Goal: Transaction & Acquisition: Purchase product/service

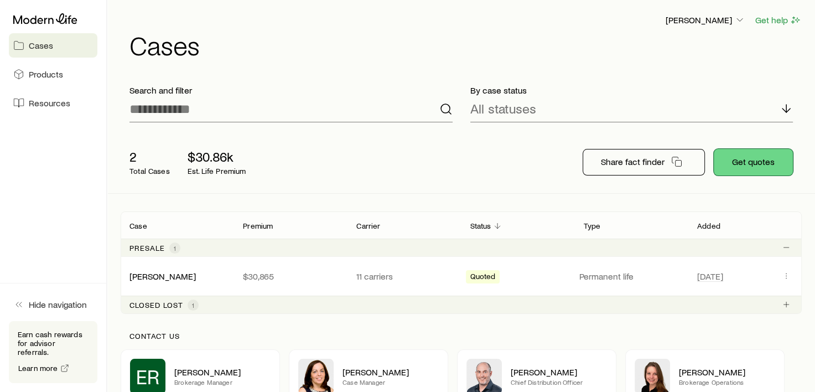
click at [757, 163] on button "Get quotes" at bounding box center [753, 162] width 79 height 27
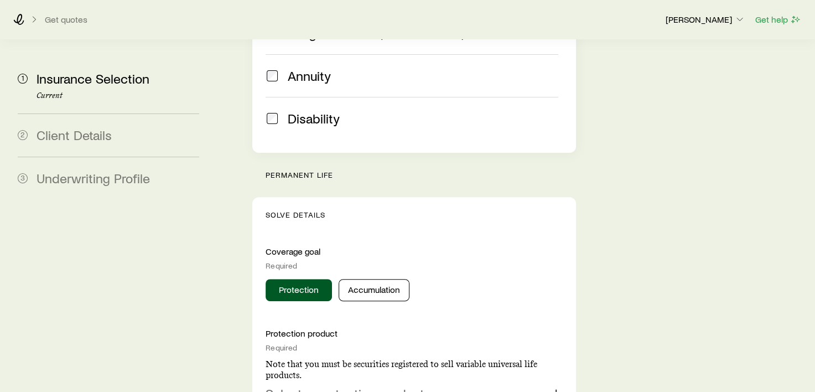
scroll to position [443, 0]
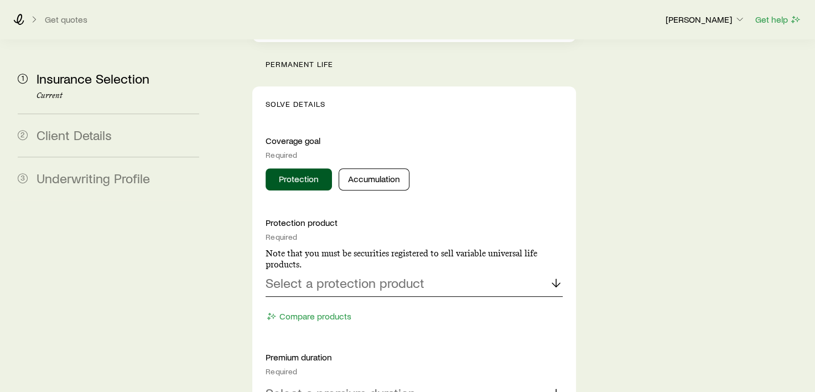
click at [375, 275] on p "Select a protection product" at bounding box center [345, 282] width 159 height 15
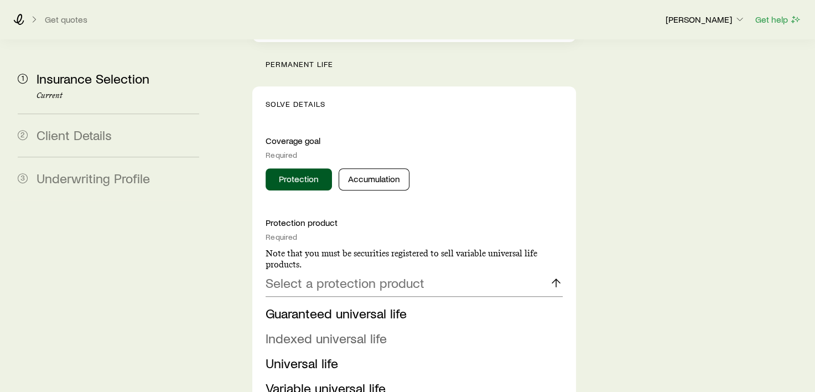
click at [338, 330] on span "Indexed universal life" at bounding box center [326, 338] width 121 height 16
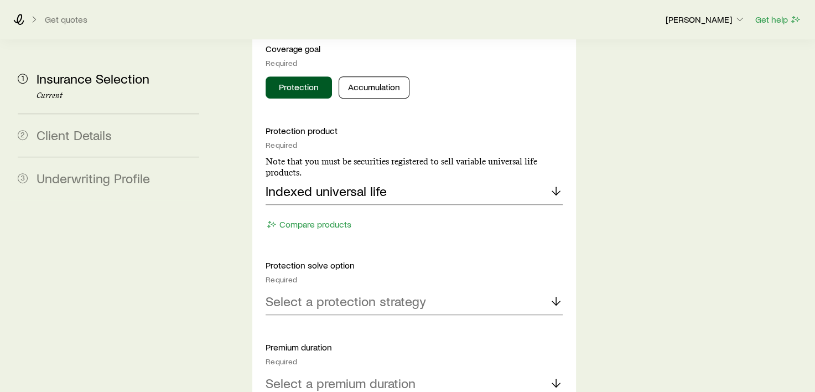
scroll to position [554, 0]
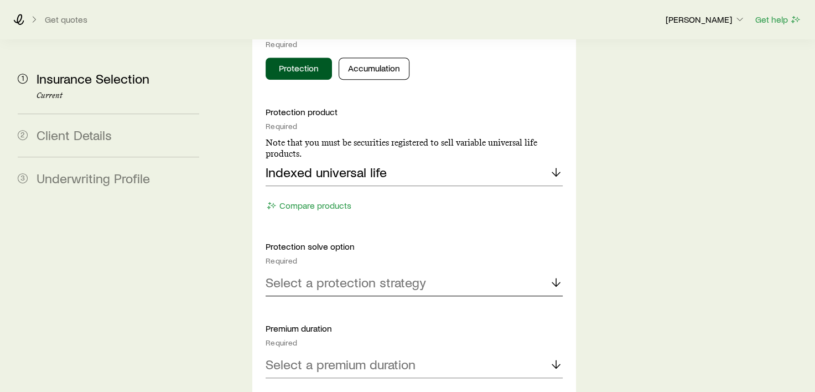
click at [370, 275] on p "Select a protection strategy" at bounding box center [346, 282] width 161 height 15
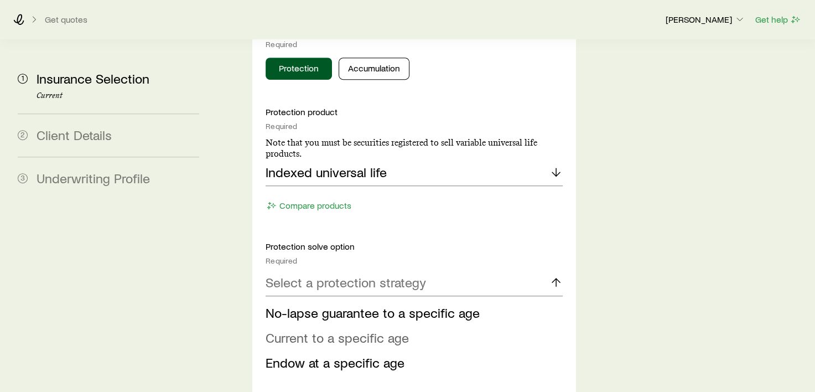
click at [352, 329] on span "Current to a specific age" at bounding box center [337, 337] width 143 height 16
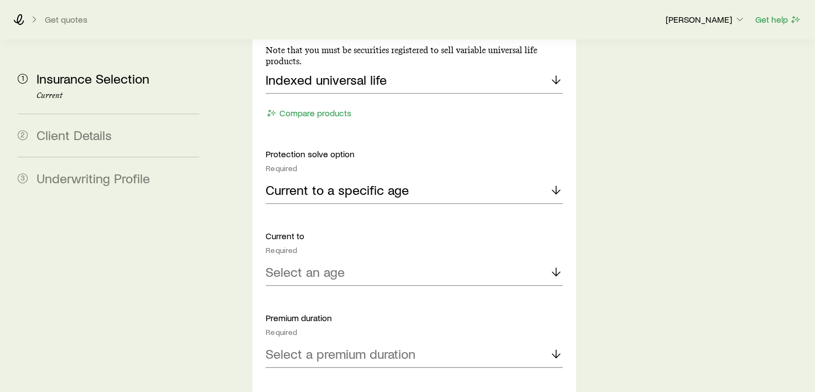
scroll to position [664, 0]
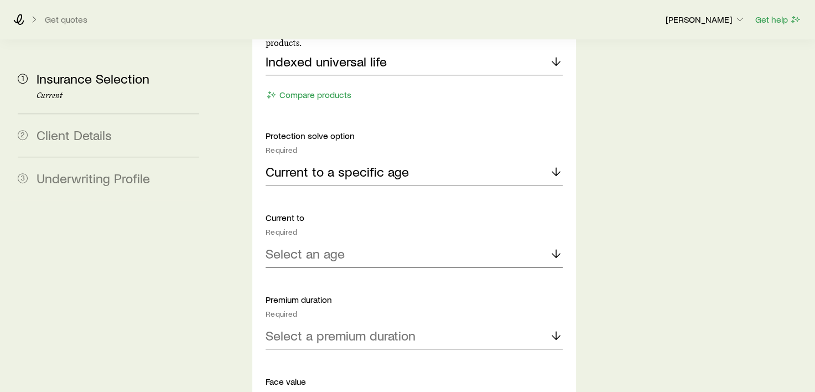
click at [330, 246] on p "Select an age" at bounding box center [305, 253] width 79 height 15
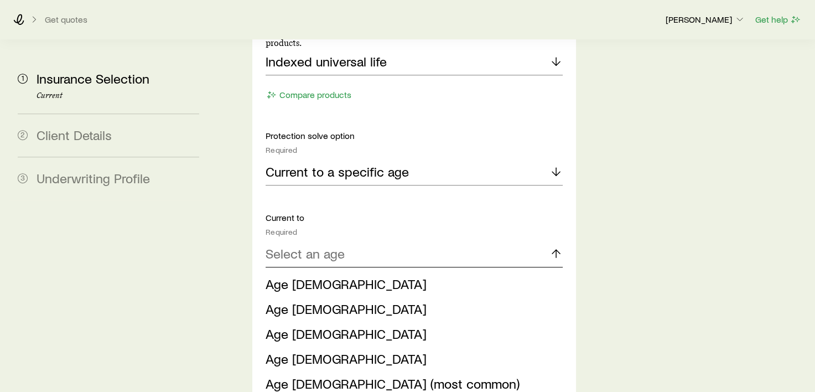
click at [350, 241] on div "Select an age" at bounding box center [414, 254] width 297 height 27
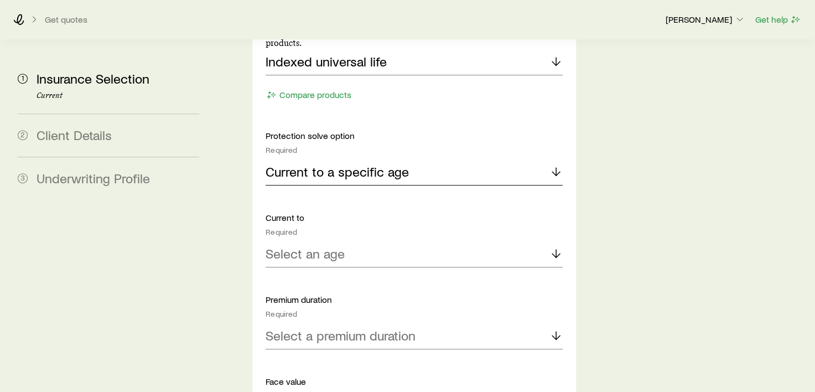
click at [371, 164] on p "Current to a specific age" at bounding box center [337, 171] width 143 height 15
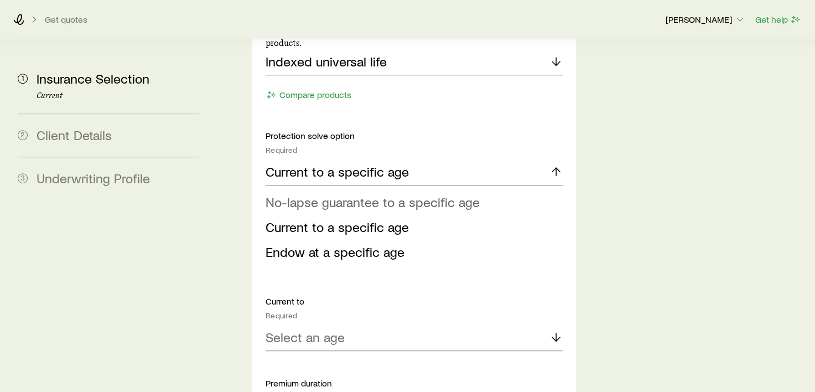
click at [359, 194] on span "No-lapse guarantee to a specific age" at bounding box center [373, 202] width 214 height 16
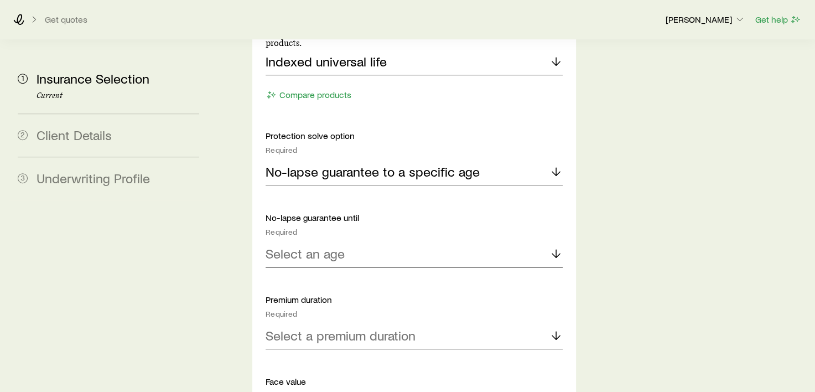
click at [322, 241] on div "Select an age" at bounding box center [414, 254] width 297 height 27
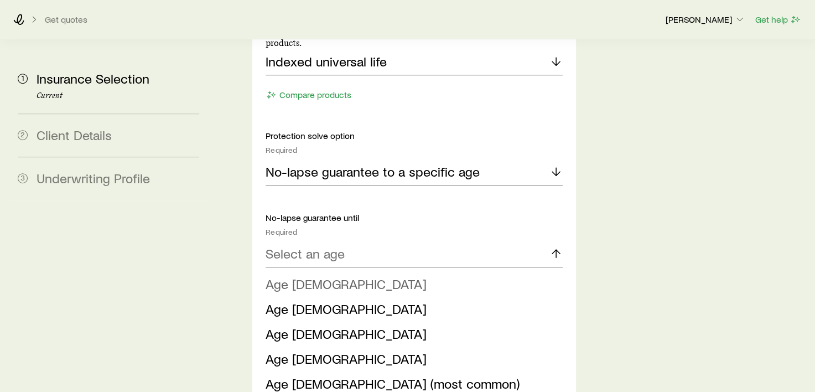
click at [301, 276] on span "Age [DEMOGRAPHIC_DATA]" at bounding box center [346, 284] width 161 height 16
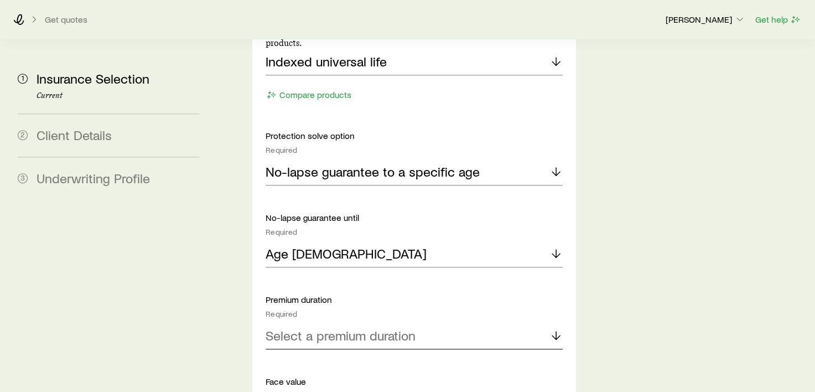
click at [334, 328] on p "Select a premium duration" at bounding box center [341, 335] width 150 height 15
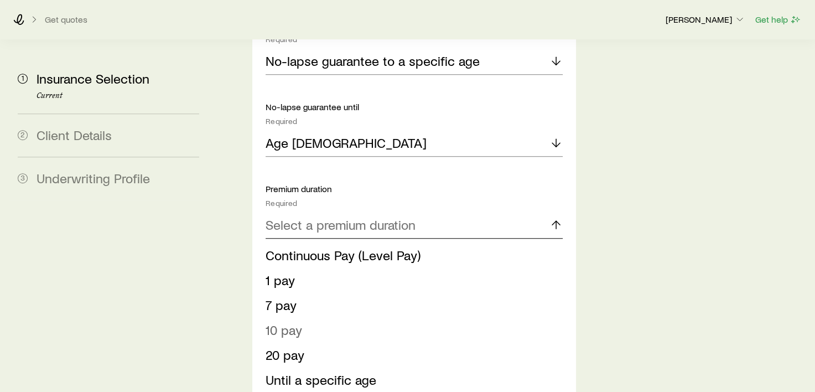
scroll to position [886, 0]
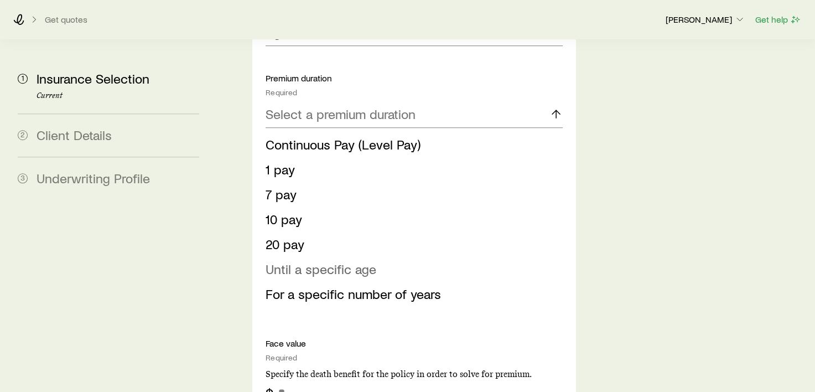
click at [328, 261] on span "Until a specific age" at bounding box center [321, 269] width 111 height 16
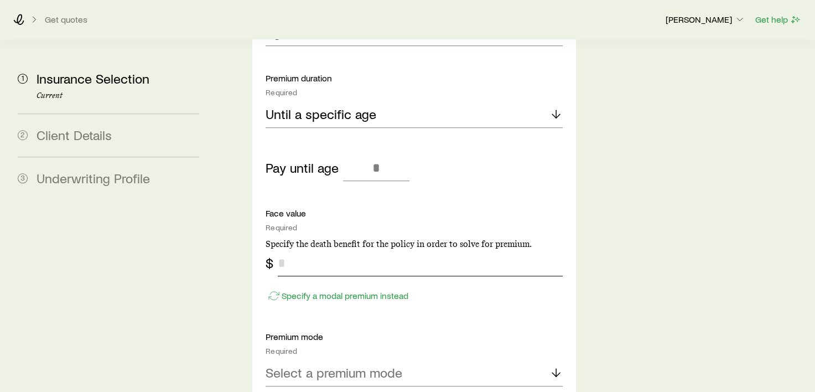
click at [292, 250] on input "tel" at bounding box center [420, 263] width 285 height 27
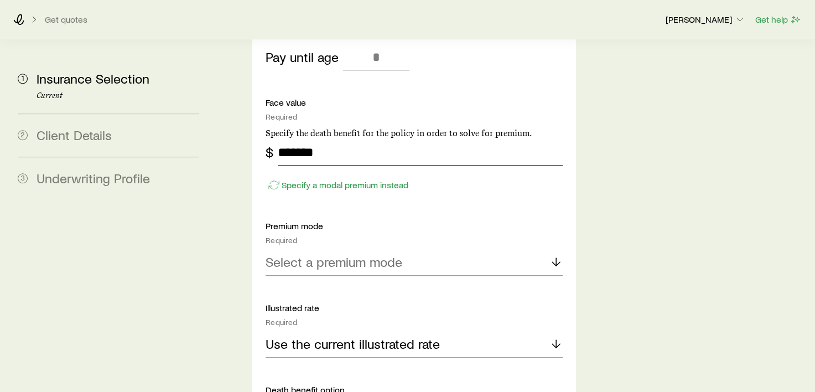
type input "*******"
click at [339, 254] on p "Select a premium mode" at bounding box center [334, 261] width 137 height 15
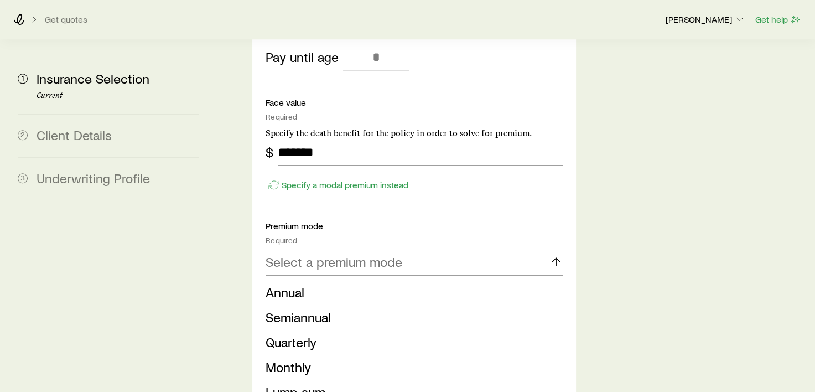
click at [314, 280] on li "Annual" at bounding box center [411, 292] width 290 height 25
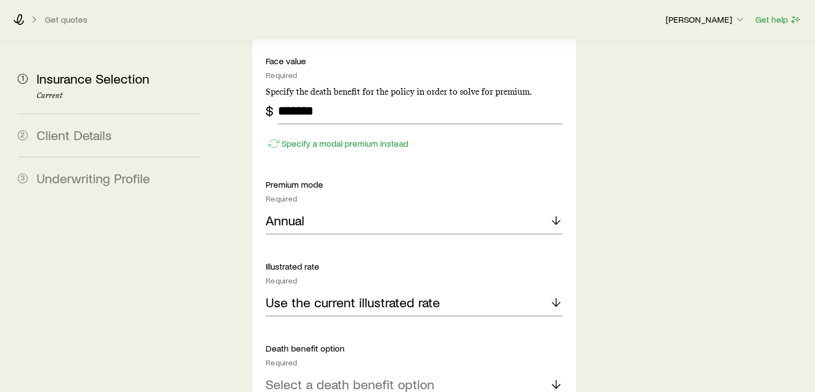
scroll to position [1107, 0]
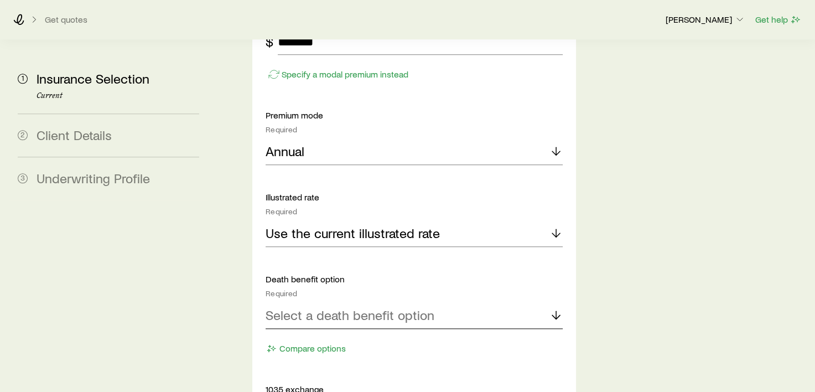
click at [325, 307] on p "Select a death benefit option" at bounding box center [350, 314] width 169 height 15
click at [317, 337] on span "Level (Option A)" at bounding box center [312, 345] width 92 height 16
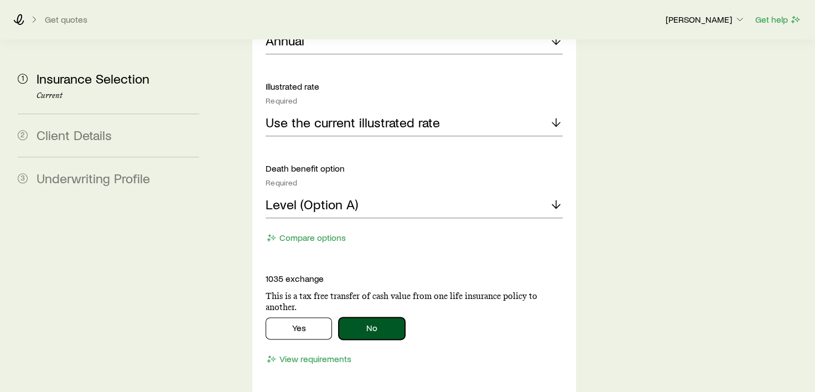
click at [364, 317] on button "No" at bounding box center [372, 328] width 66 height 22
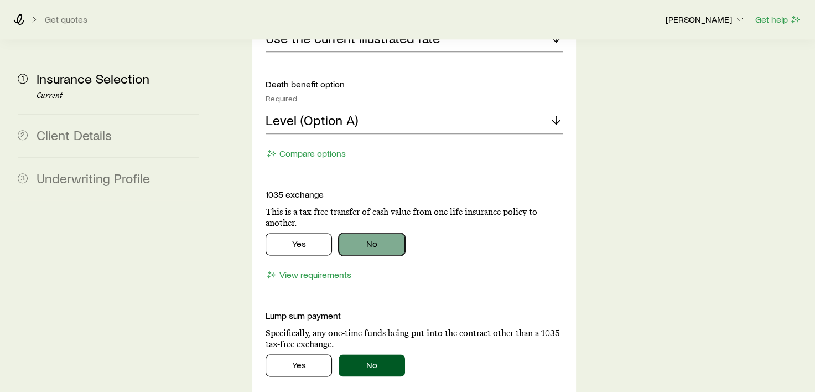
scroll to position [1328, 0]
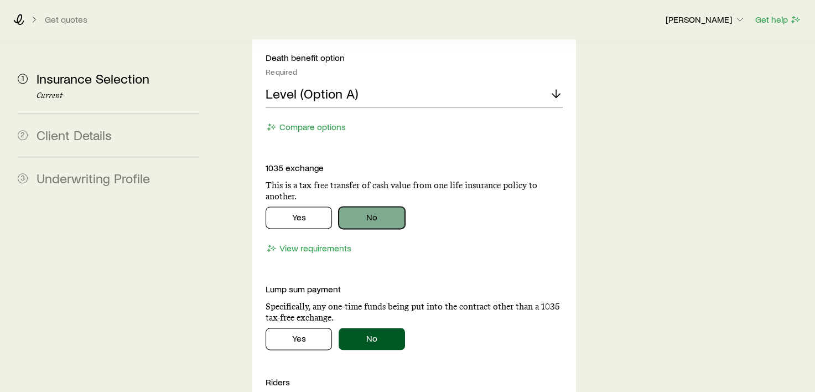
click at [370, 206] on button "No" at bounding box center [372, 217] width 66 height 22
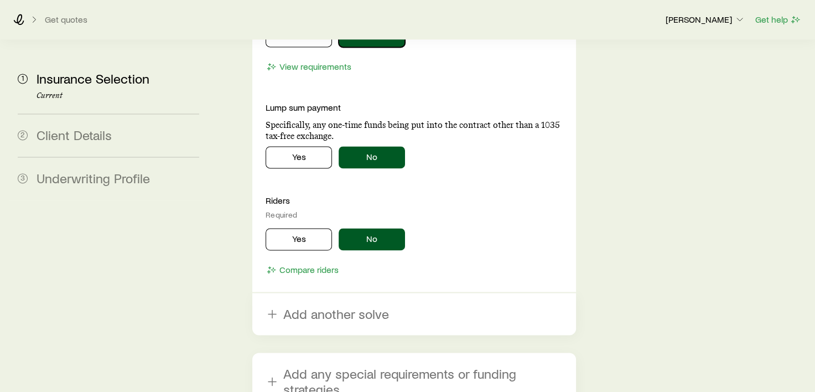
scroll to position [1550, 0]
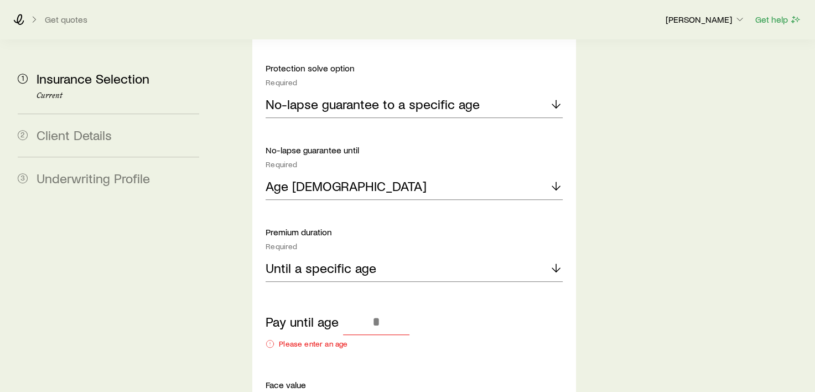
scroll to position [886, 0]
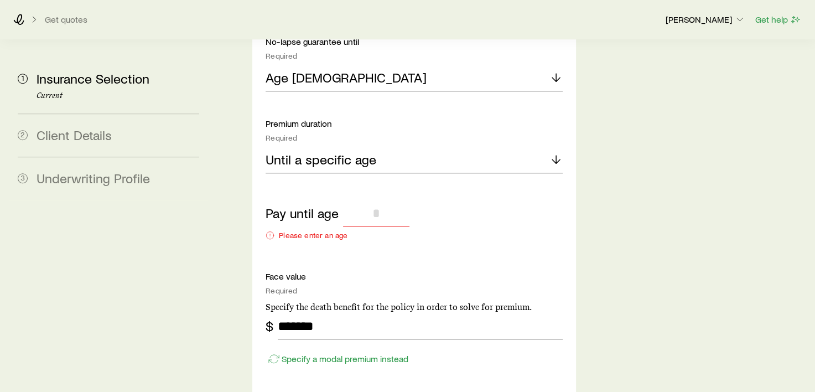
click at [365, 200] on input "tel" at bounding box center [376, 213] width 66 height 27
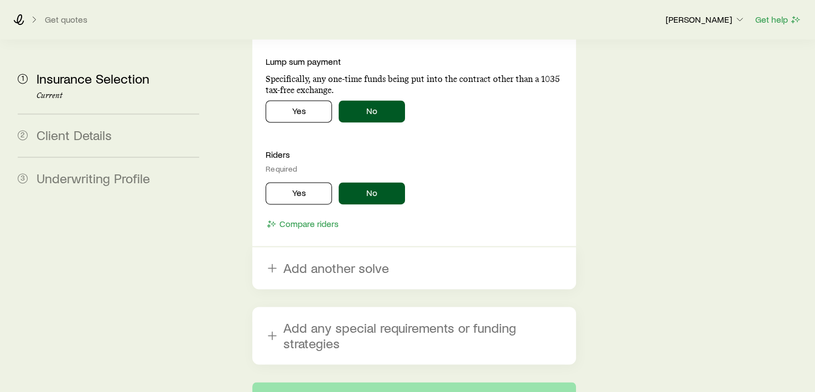
scroll to position [1647, 0]
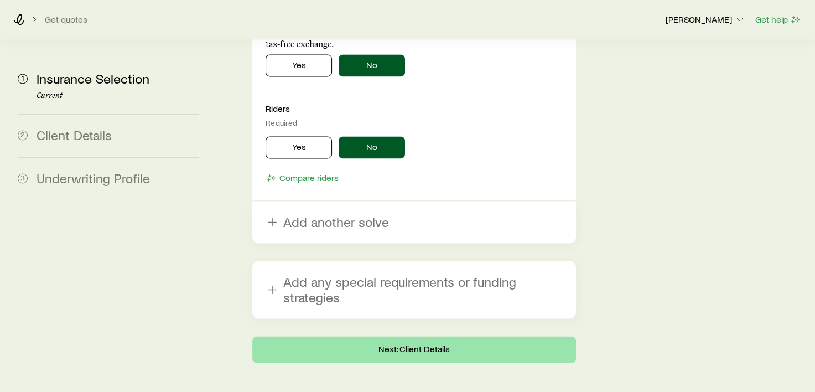
type input "**"
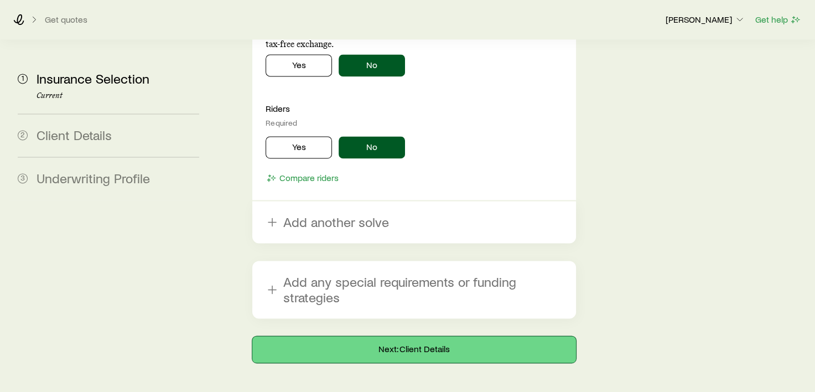
click at [406, 336] on button "Next: Client Details" at bounding box center [413, 349] width 323 height 27
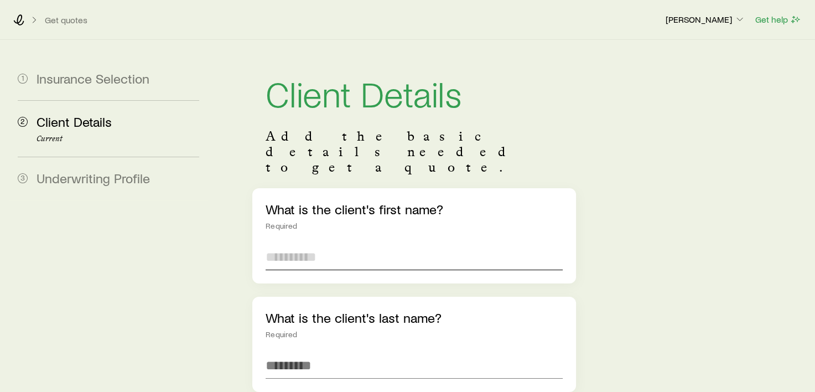
click at [320, 244] on input "text" at bounding box center [414, 257] width 297 height 27
type input "***"
click at [309, 352] on input "text" at bounding box center [414, 365] width 297 height 27
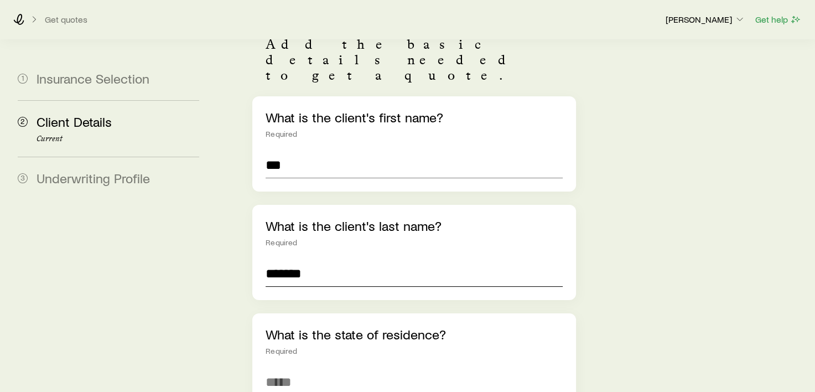
scroll to position [111, 0]
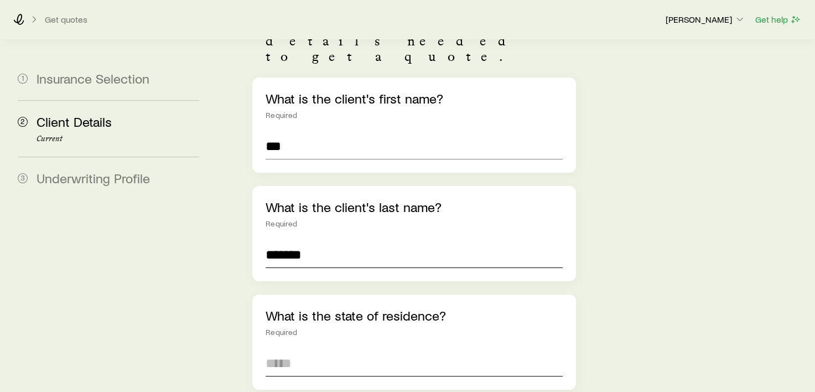
type input "*******"
click at [329, 350] on input at bounding box center [414, 363] width 297 height 27
click at [314, 385] on span "[US_STATE] ([GEOGRAPHIC_DATA])" at bounding box center [366, 393] width 201 height 16
type input "**********"
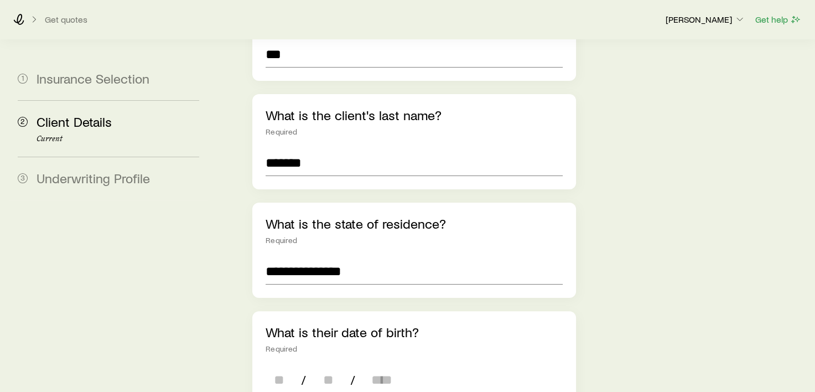
scroll to position [221, 0]
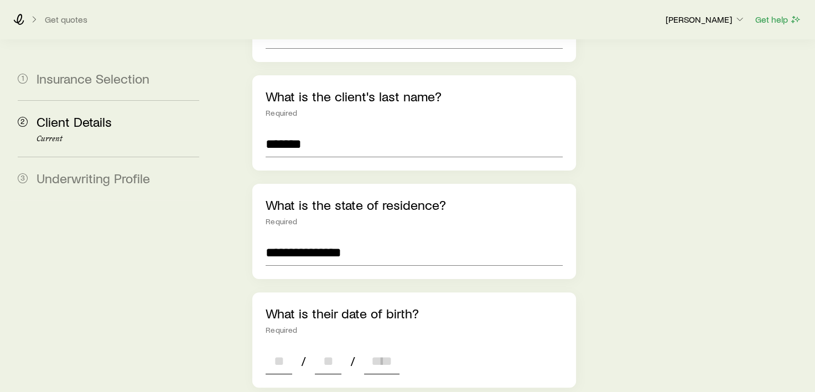
click at [285, 348] on input at bounding box center [279, 361] width 27 height 27
type input "**"
type input "****"
type input "*"
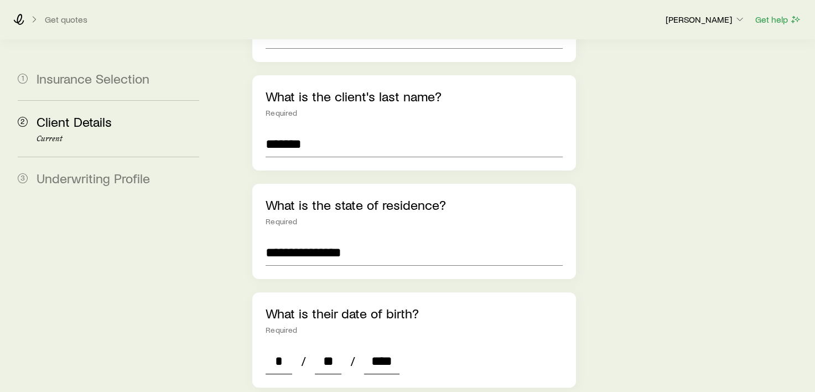
type input "****"
click at [358, 306] on div "What is their date of birth? Required" at bounding box center [414, 320] width 297 height 29
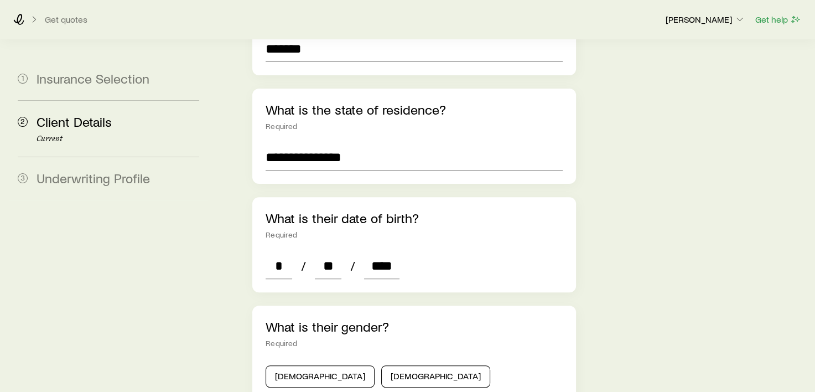
scroll to position [332, 0]
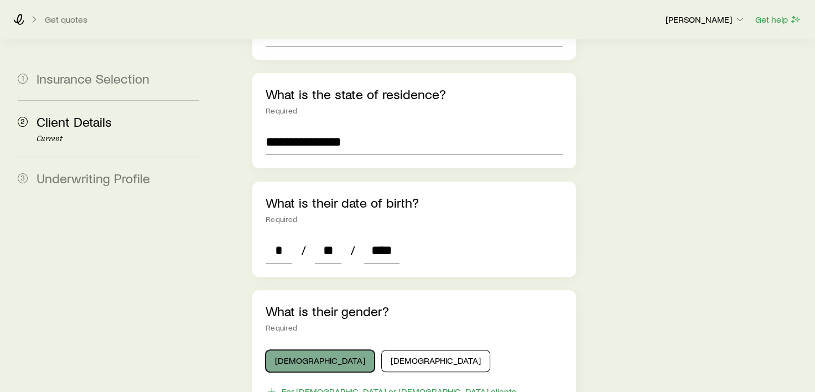
click at [303, 350] on button "[DEMOGRAPHIC_DATA]" at bounding box center [320, 361] width 109 height 22
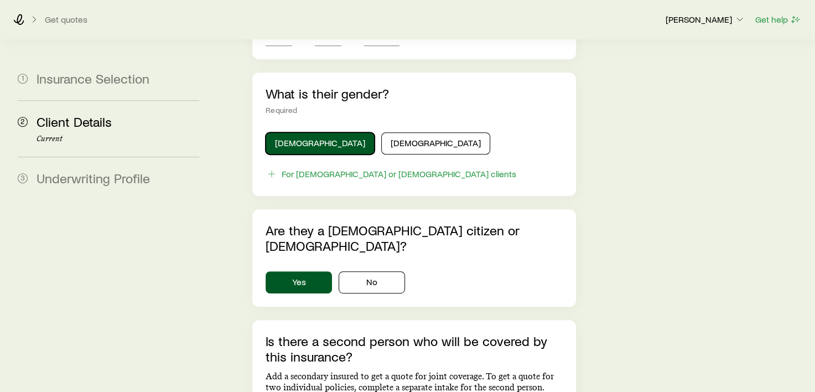
scroll to position [664, 0]
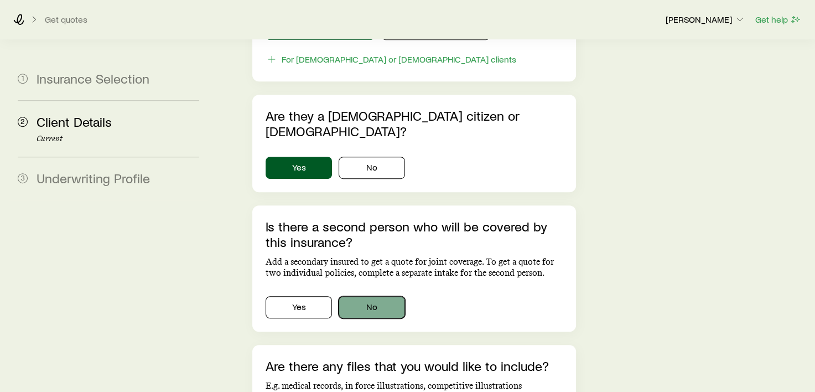
click at [374, 296] on button "No" at bounding box center [372, 307] width 66 height 22
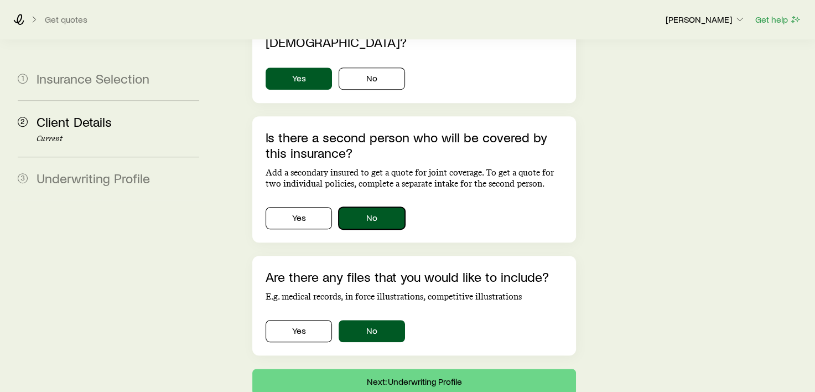
scroll to position [772, 0]
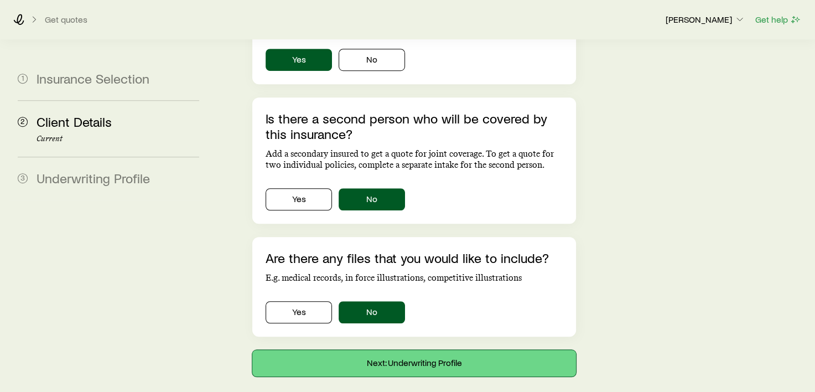
click at [409, 350] on button "Next: Underwriting Profile" at bounding box center [413, 363] width 323 height 27
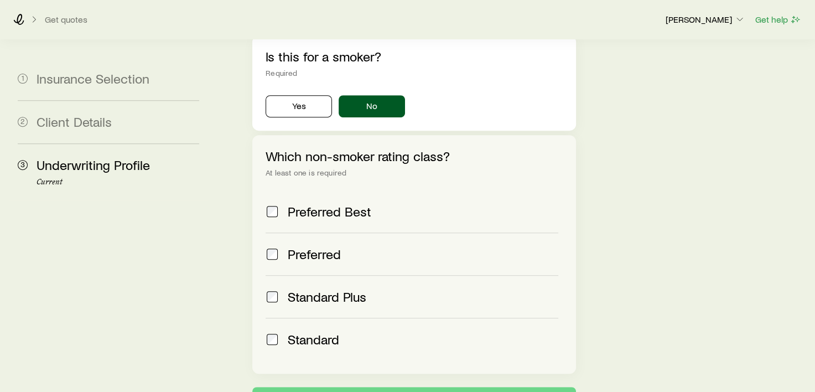
scroll to position [443, 0]
